Goal: Task Accomplishment & Management: Manage account settings

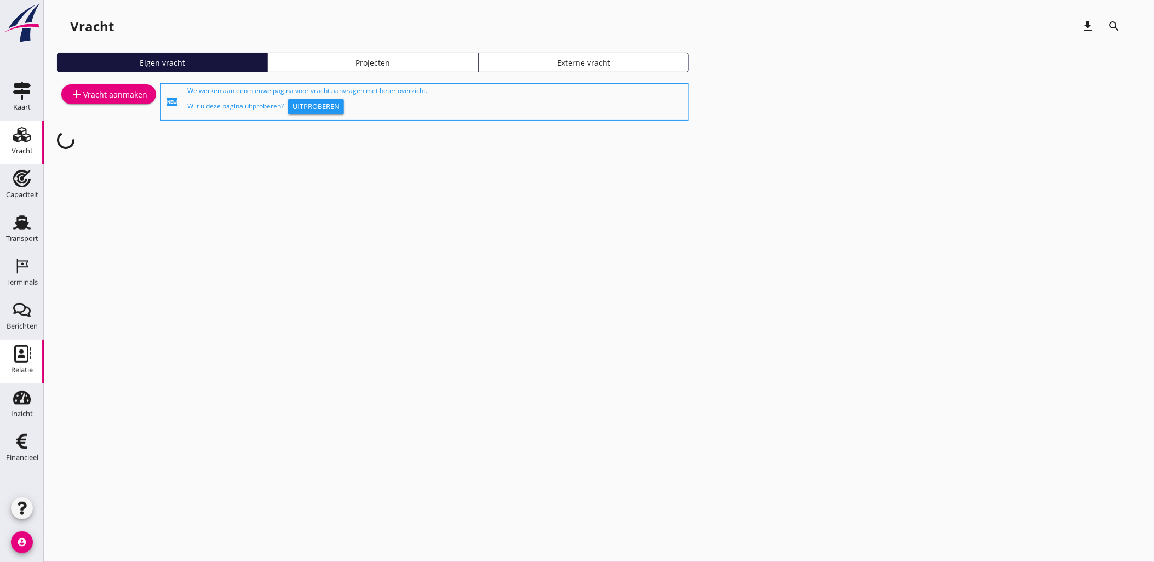
click at [17, 351] on icon "Relatie" at bounding box center [22, 354] width 18 height 18
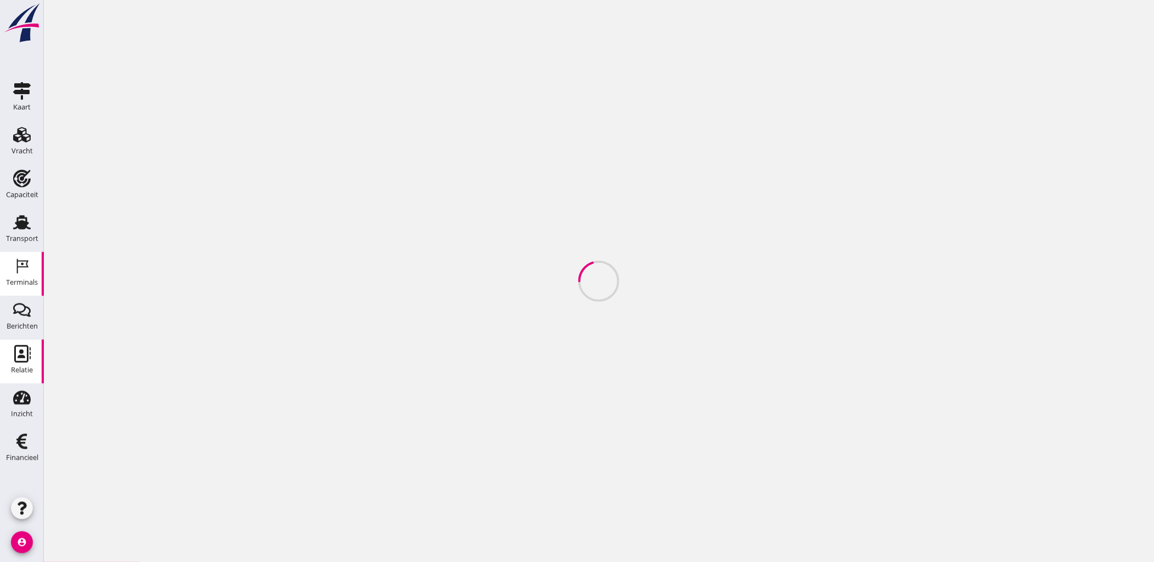
click at [25, 270] on icon "Terminals" at bounding box center [22, 266] width 18 height 18
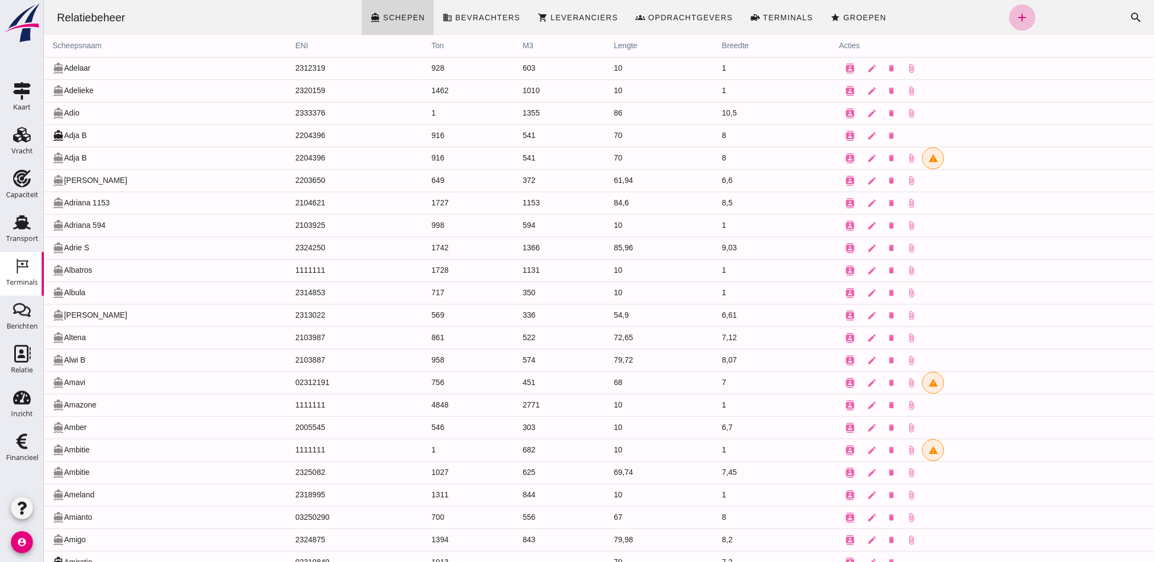
click at [25, 272] on icon "Terminals" at bounding box center [22, 266] width 18 height 18
click at [13, 223] on icon "Transport" at bounding box center [22, 223] width 18 height 18
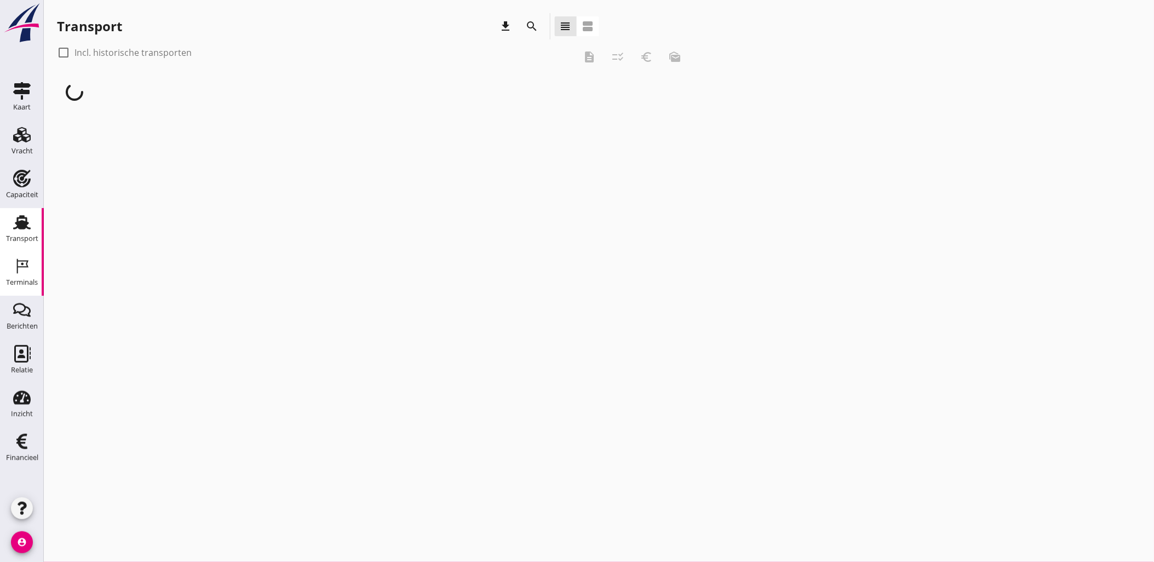
click at [19, 261] on use at bounding box center [23, 266] width 12 height 15
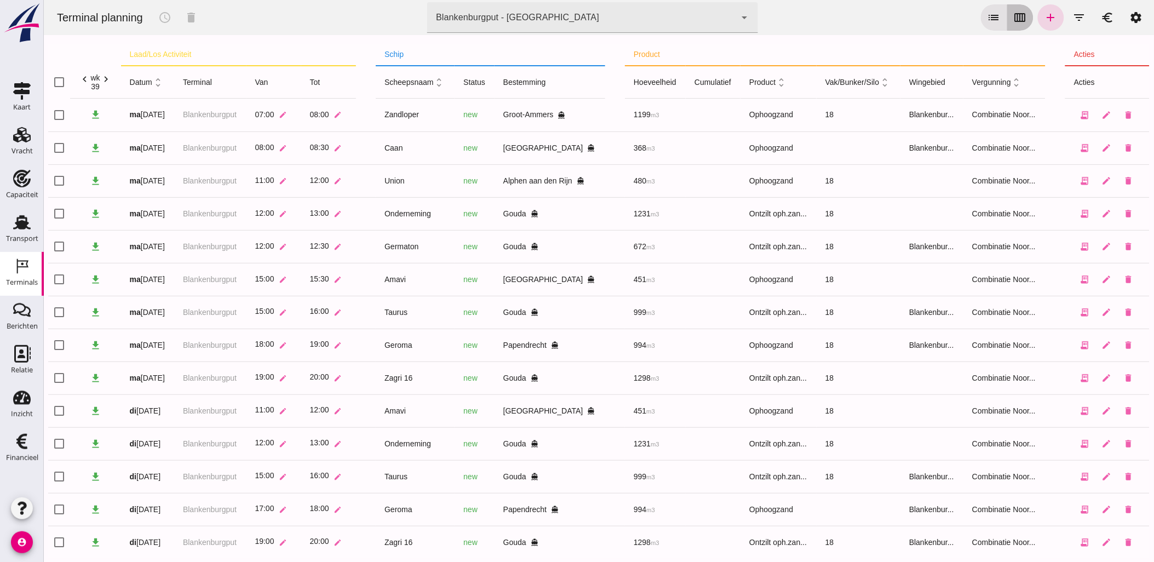
click at [1007, 22] on button "calendar_view_week" at bounding box center [1020, 17] width 26 height 26
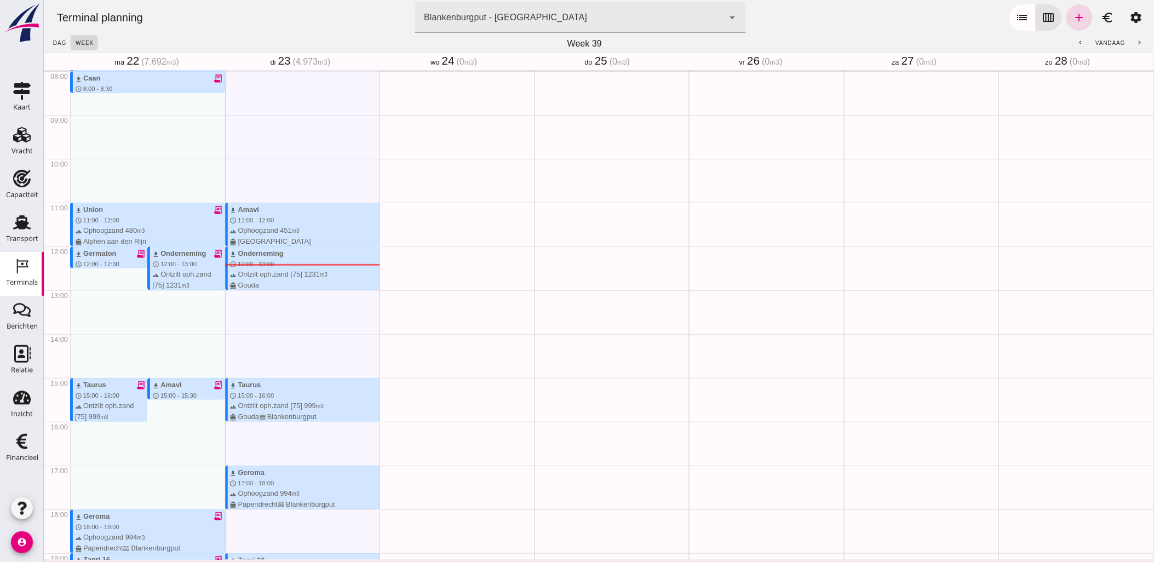
scroll to position [343, 0]
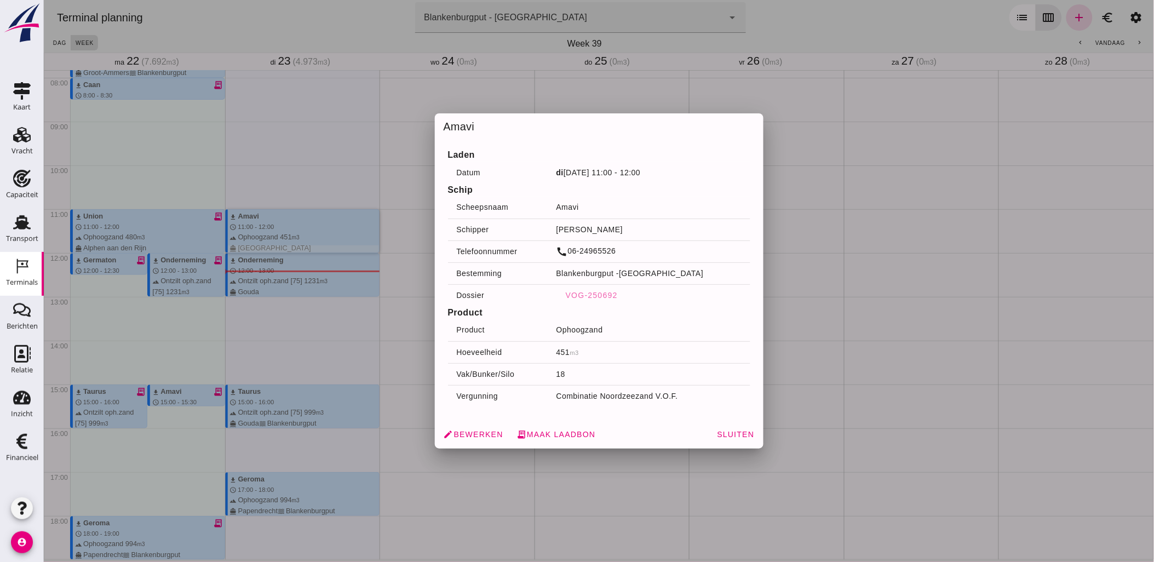
drag, startPoint x: 315, startPoint y: 232, endPoint x: 631, endPoint y: 403, distance: 359.3
click at [631, 403] on td "Combinatie Noordzeezand V.O.F." at bounding box center [648, 396] width 203 height 22
click at [486, 434] on span "edit Bewerken" at bounding box center [473, 434] width 60 height 10
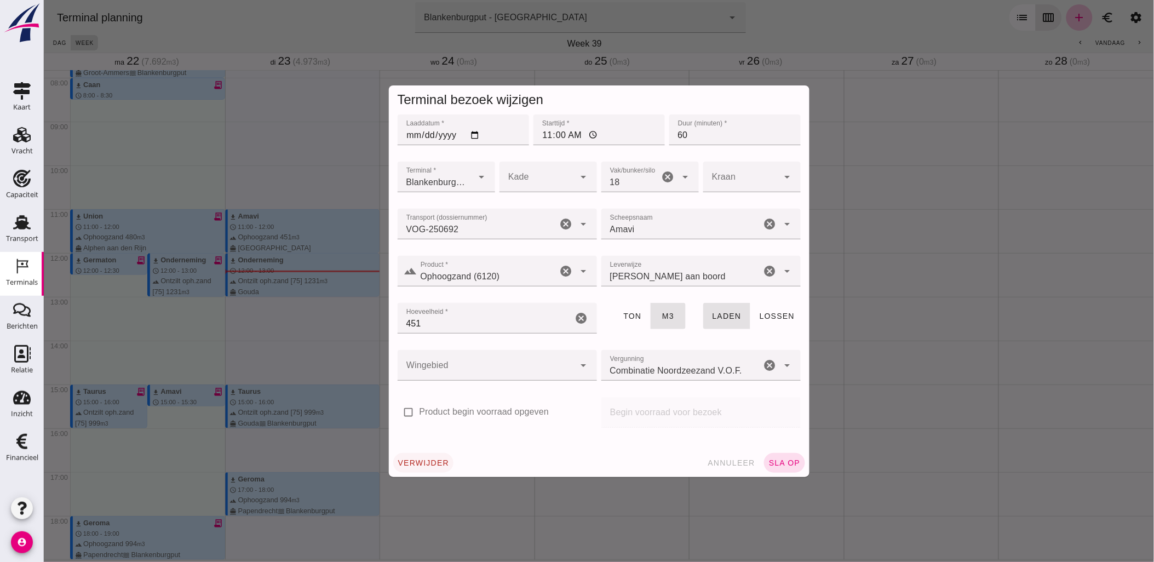
click at [438, 458] on span "verwijder" at bounding box center [423, 462] width 52 height 9
click at [438, 460] on button "annuleer" at bounding box center [421, 463] width 57 height 20
click at [434, 461] on span "verwijder" at bounding box center [423, 462] width 52 height 9
click at [491, 468] on button "bevestig check" at bounding box center [487, 463] width 67 height 20
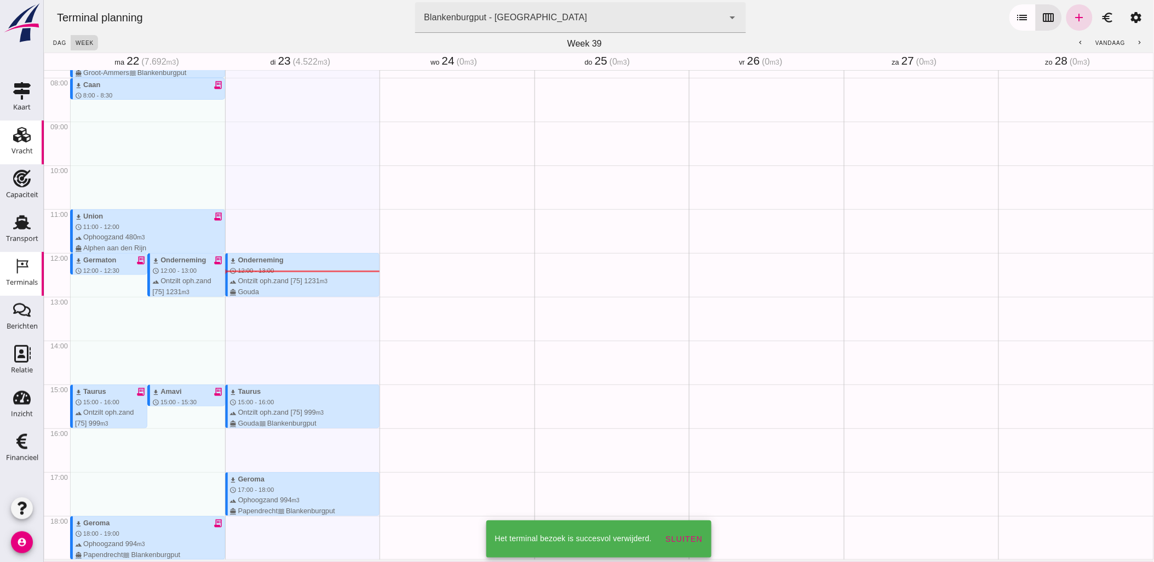
click at [15, 136] on use at bounding box center [22, 134] width 18 height 15
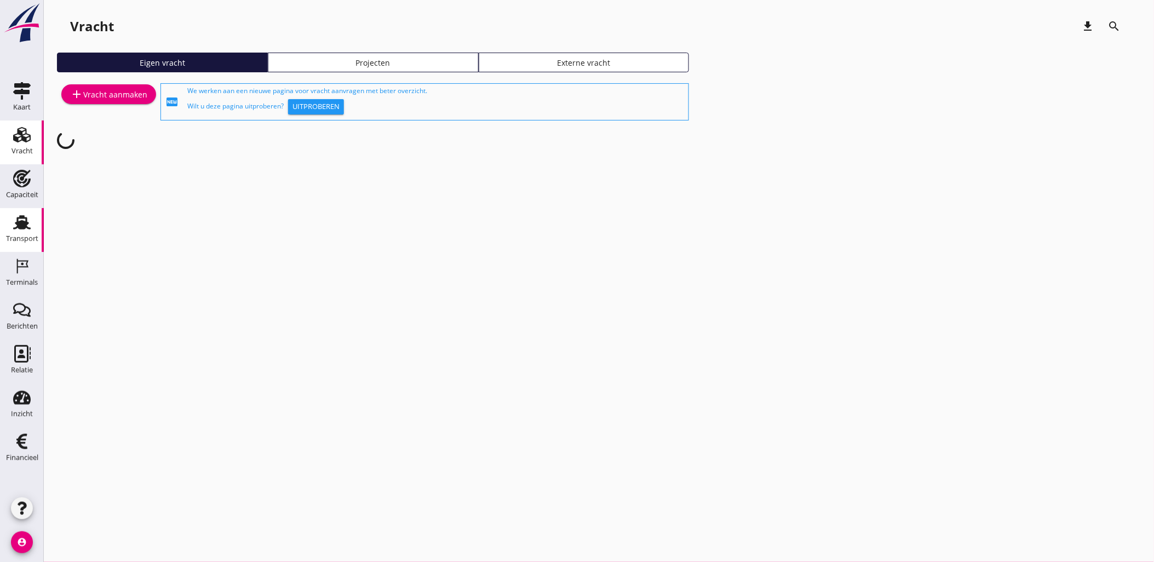
click at [10, 236] on div "Transport" at bounding box center [22, 238] width 32 height 7
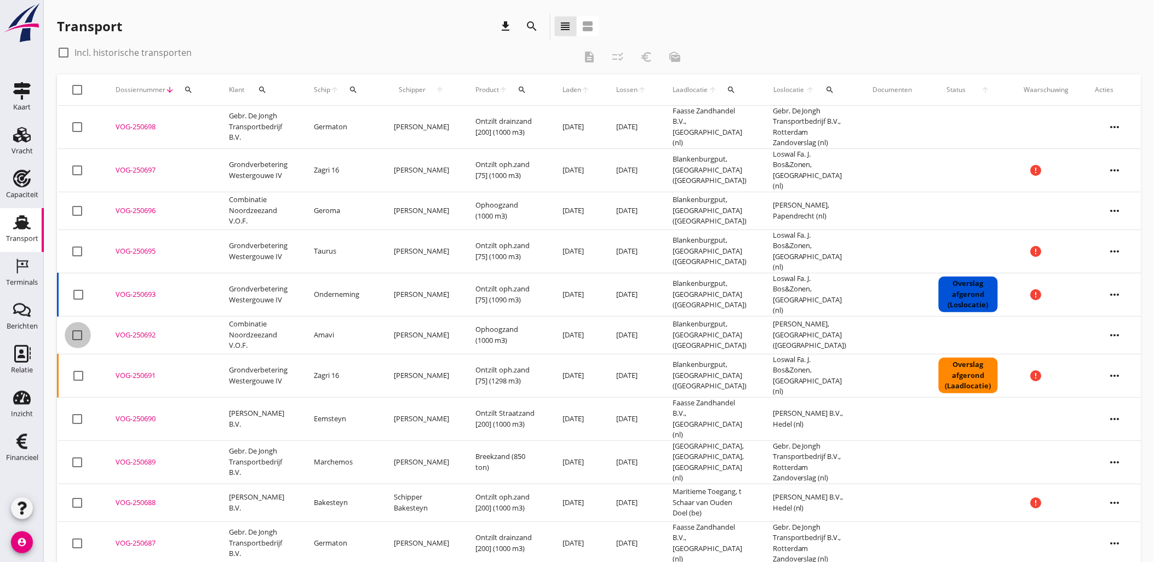
click at [78, 326] on div at bounding box center [77, 335] width 19 height 19
click at [1107, 320] on icon "more_horiz" at bounding box center [1115, 335] width 31 height 31
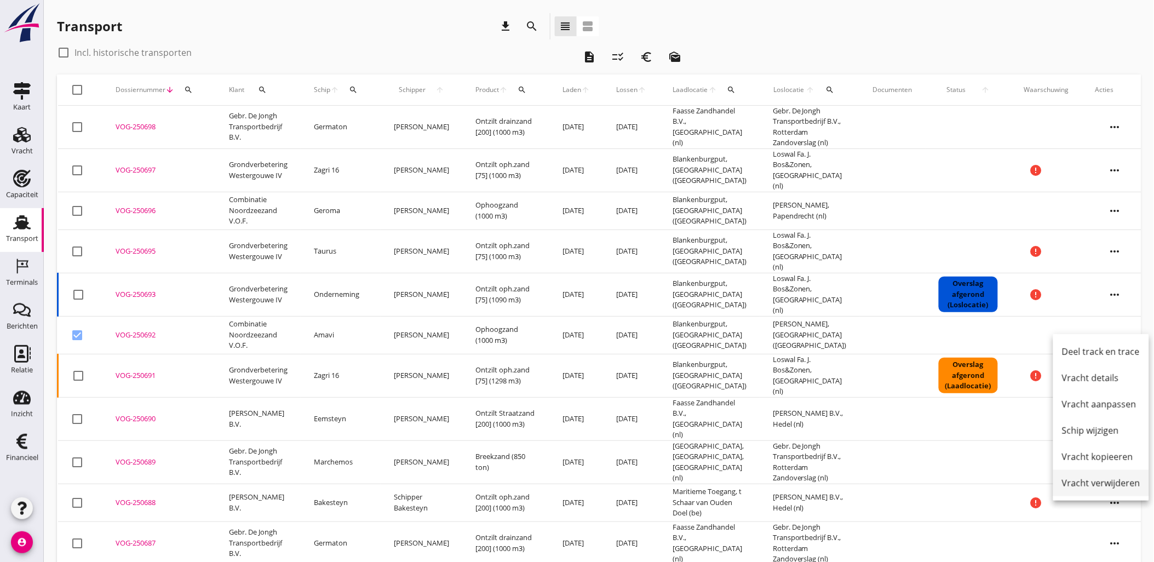
click at [1123, 481] on div "Vracht verwijderen" at bounding box center [1101, 483] width 78 height 13
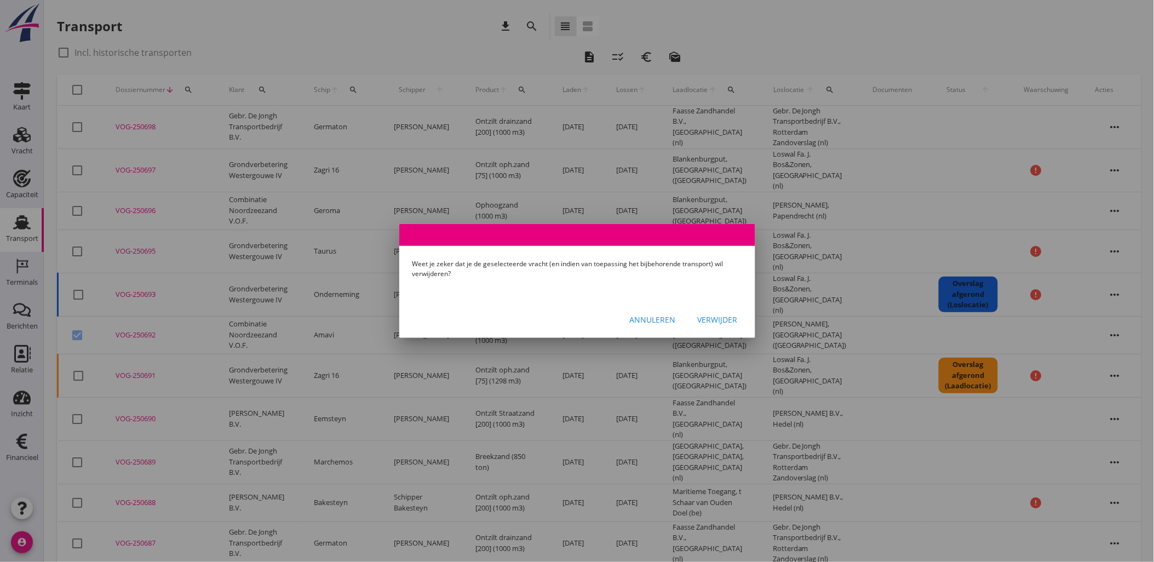
click at [707, 321] on div "Verwijder" at bounding box center [718, 320] width 40 height 12
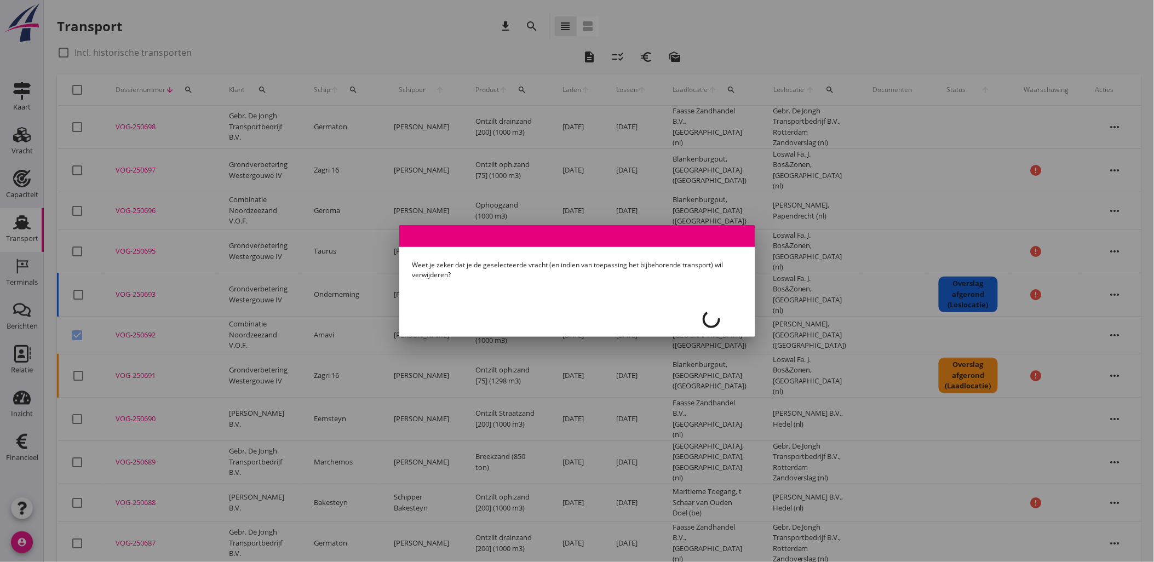
checkbox input "false"
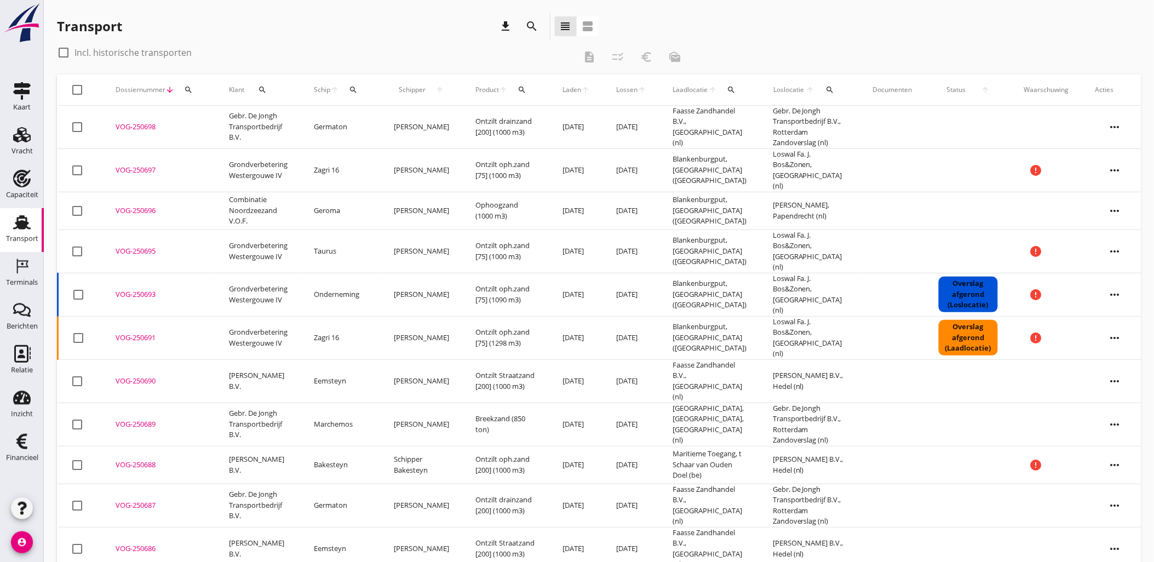
click at [425, 59] on div "check_box_outline_blank Incl. historische transporten" at bounding box center [316, 53] width 518 height 18
